Goal: Task Accomplishment & Management: Use online tool/utility

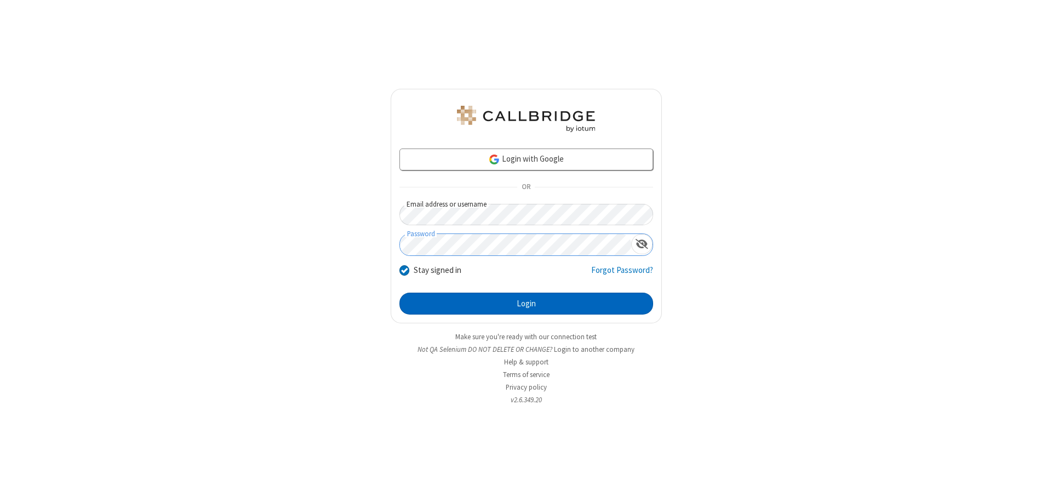
click at [526, 304] on button "Login" at bounding box center [527, 304] width 254 height 22
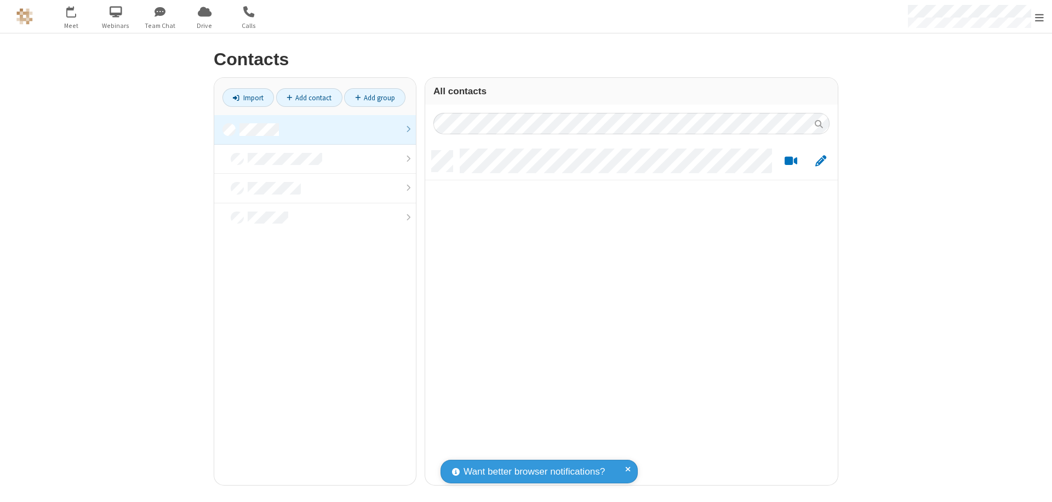
scroll to position [334, 405]
click at [248, 98] on link "Import" at bounding box center [249, 97] width 52 height 19
